Goal: Navigation & Orientation: Find specific page/section

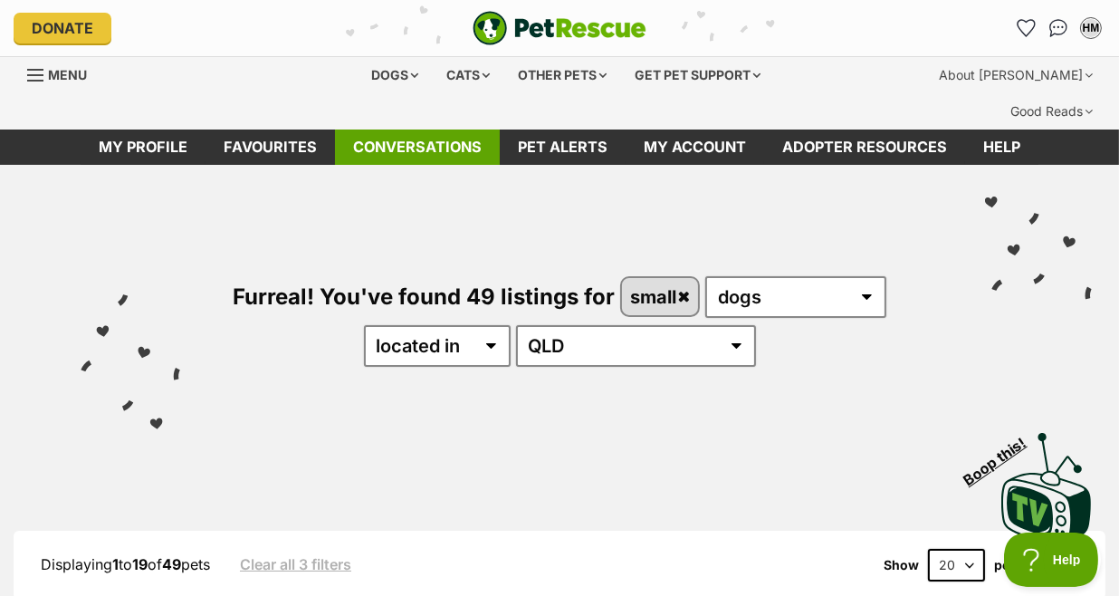
click at [379, 129] on link "Conversations" at bounding box center [417, 146] width 165 height 35
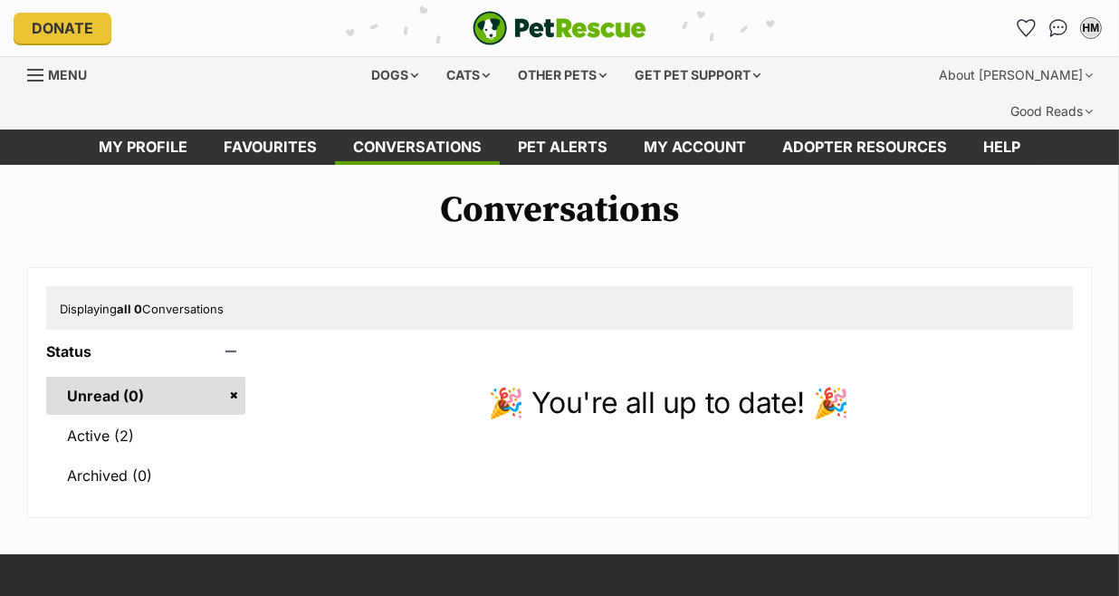
click at [105, 416] on link "Active (2)" at bounding box center [145, 435] width 199 height 38
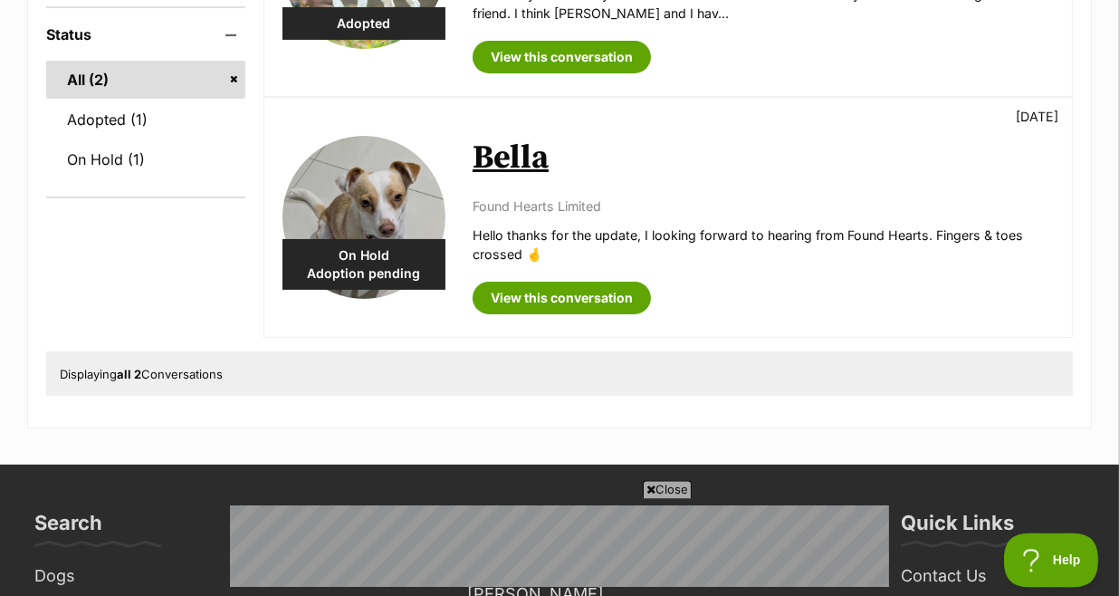
scroll to position [513, 0]
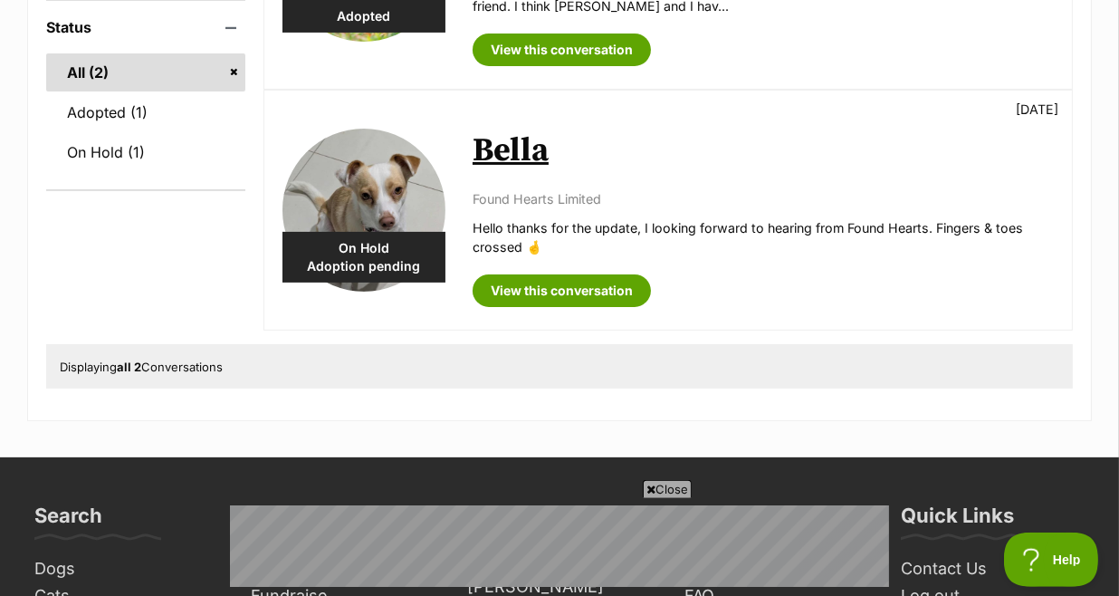
click at [648, 484] on icon at bounding box center [650, 489] width 9 height 12
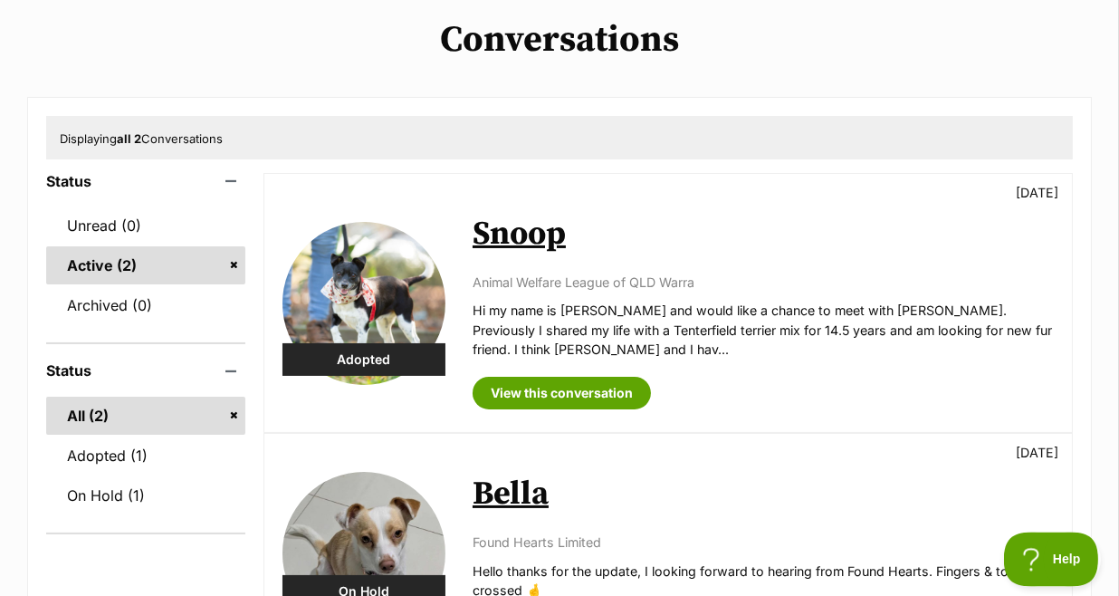
scroll to position [175, 0]
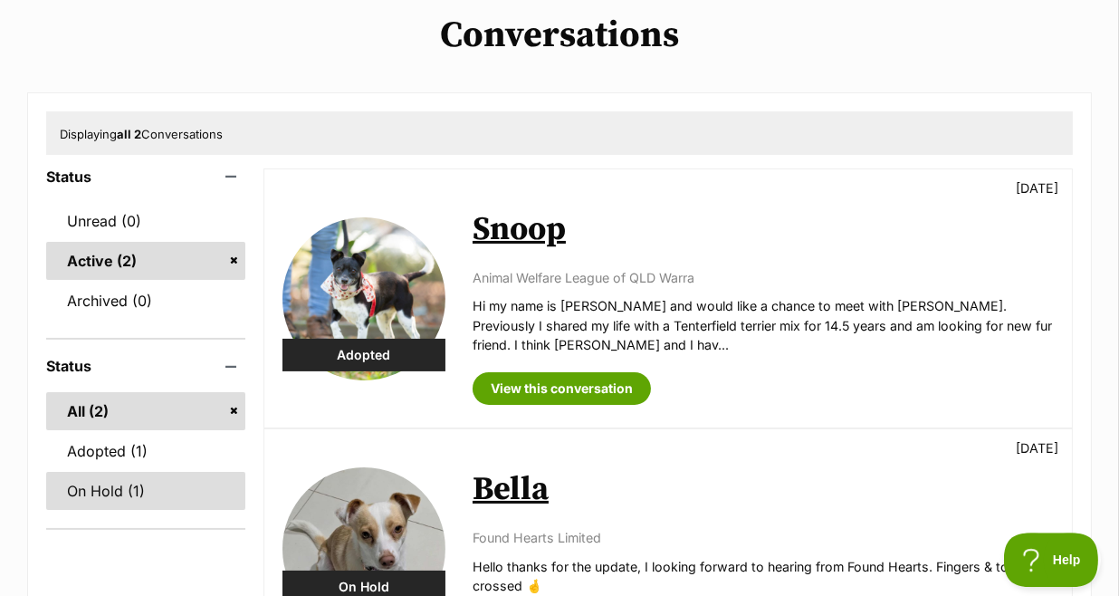
click at [116, 472] on link "On Hold (1)" at bounding box center [145, 491] width 199 height 38
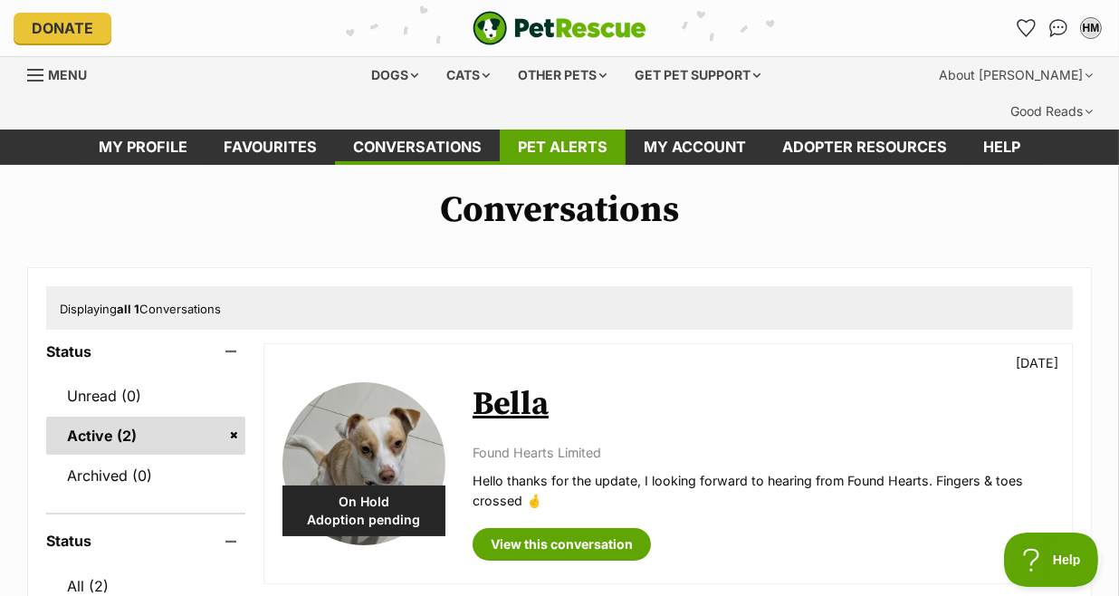
click at [566, 129] on link "Pet alerts" at bounding box center [563, 146] width 126 height 35
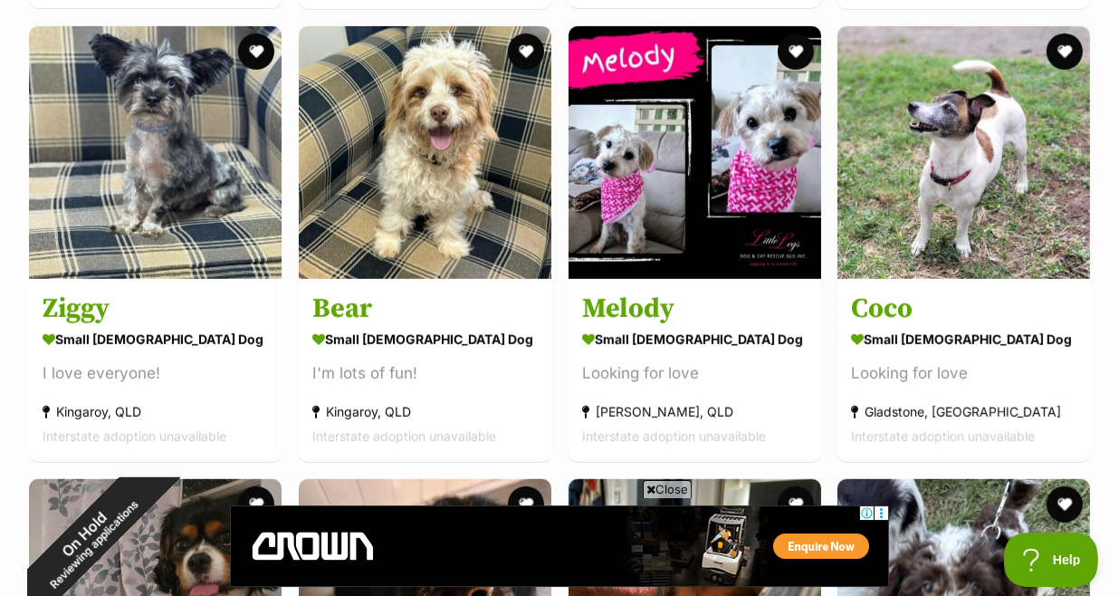
scroll to position [1303, 0]
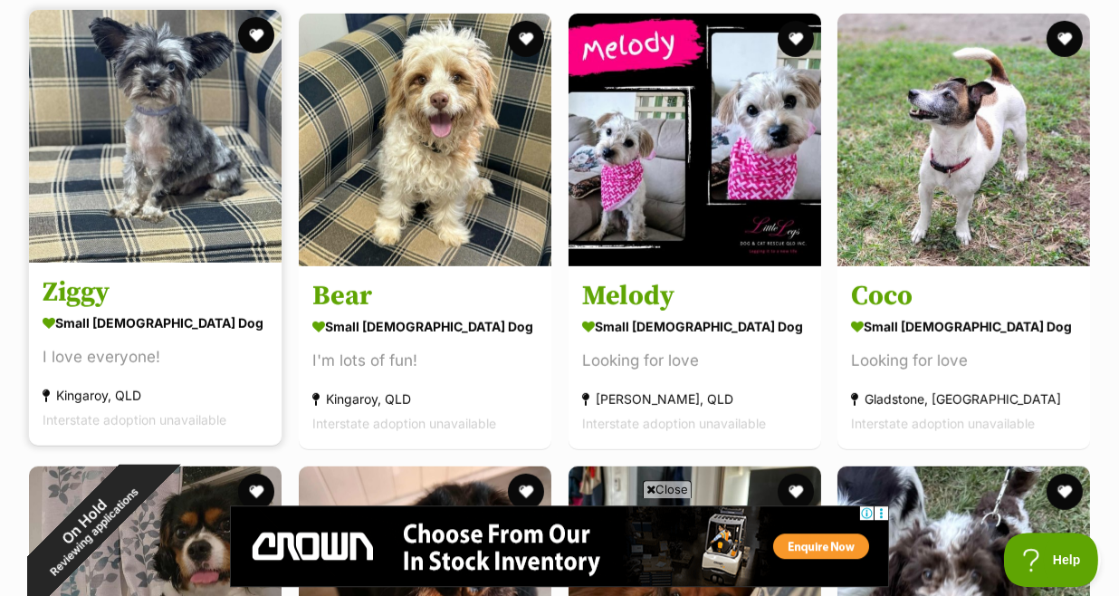
click at [94, 275] on h3 "Ziggy" at bounding box center [155, 292] width 225 height 34
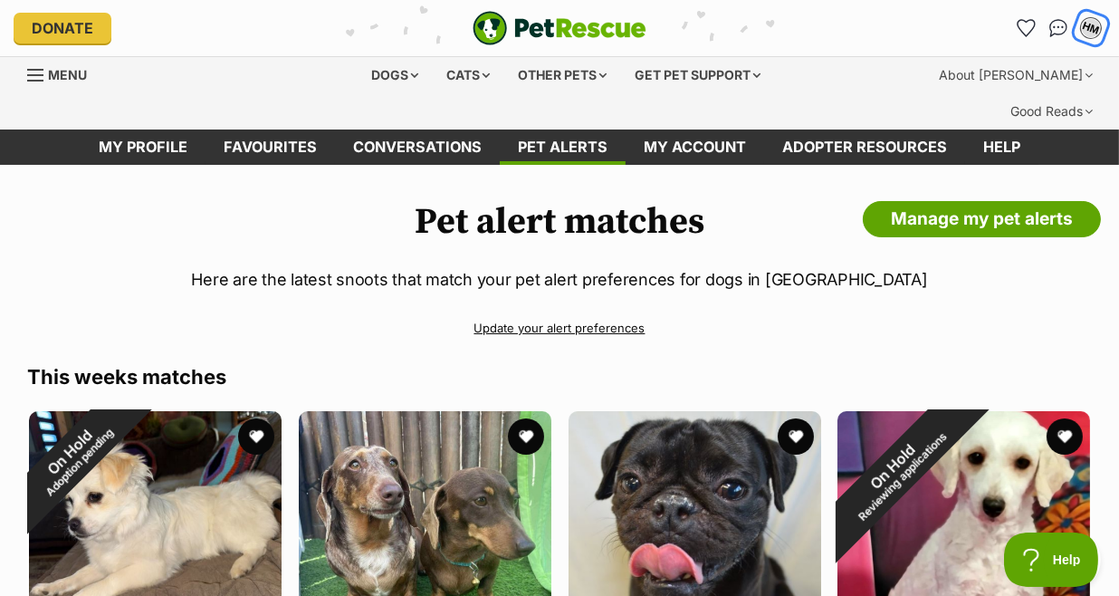
click at [1088, 25] on div "HM" at bounding box center [1091, 28] width 24 height 24
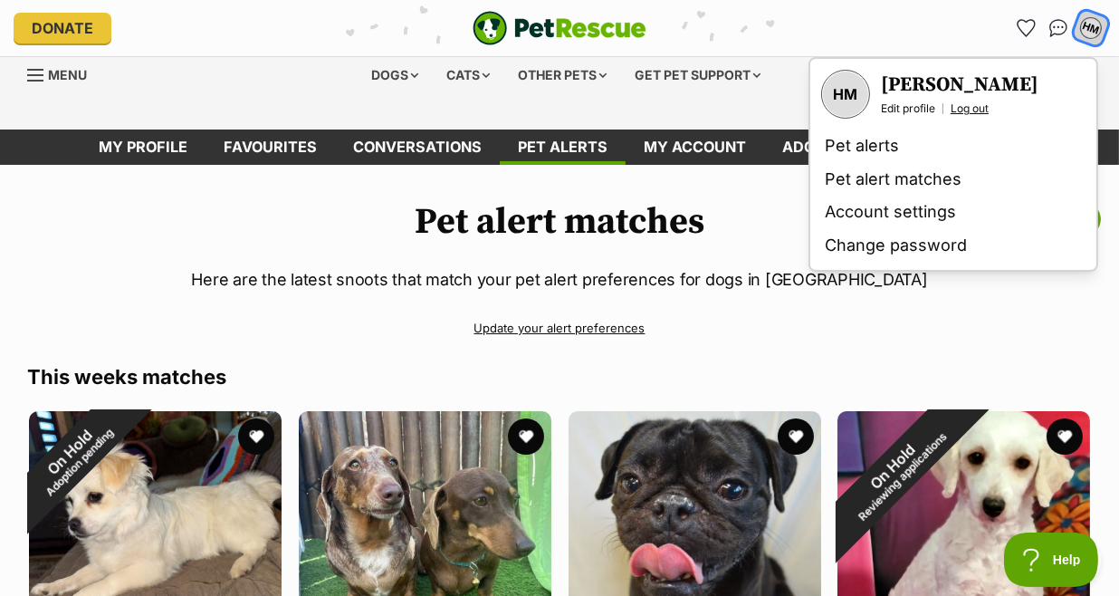
click at [973, 108] on link "Log out" at bounding box center [969, 108] width 38 height 14
